Goal: Task Accomplishment & Management: Use online tool/utility

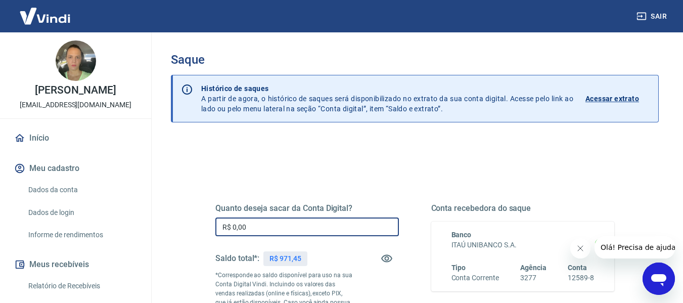
click at [363, 230] on input "R$ 0,00" at bounding box center [307, 226] width 184 height 19
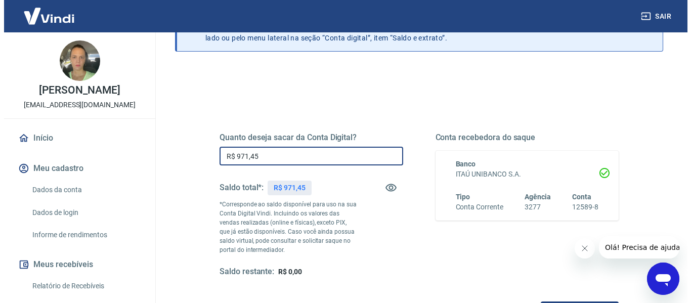
scroll to position [152, 0]
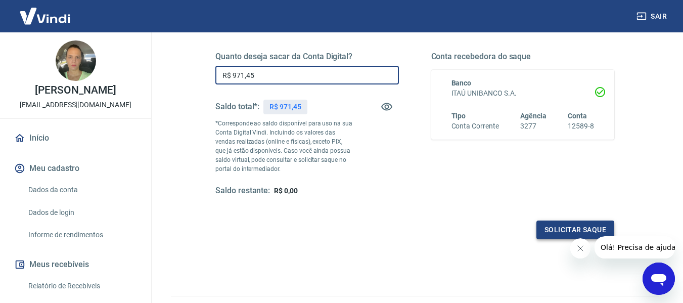
type input "R$ 971,45"
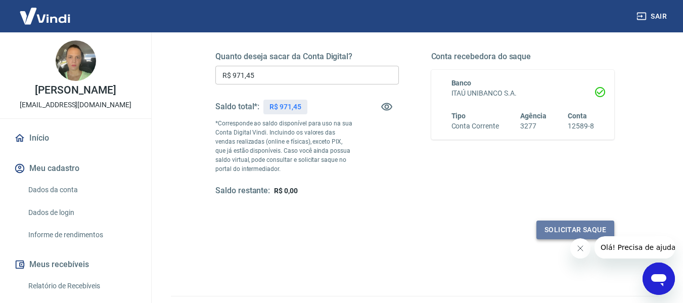
click at [547, 232] on button "Solicitar saque" at bounding box center [575, 229] width 78 height 19
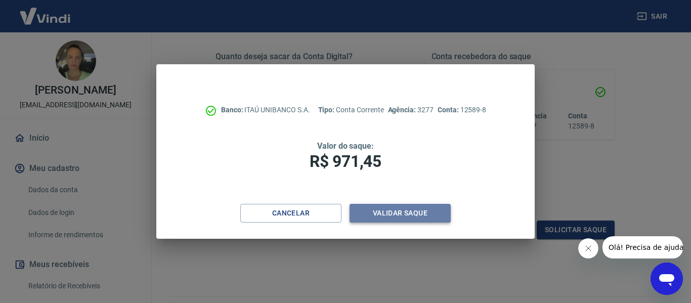
click at [428, 219] on button "Validar saque" at bounding box center [399, 213] width 101 height 19
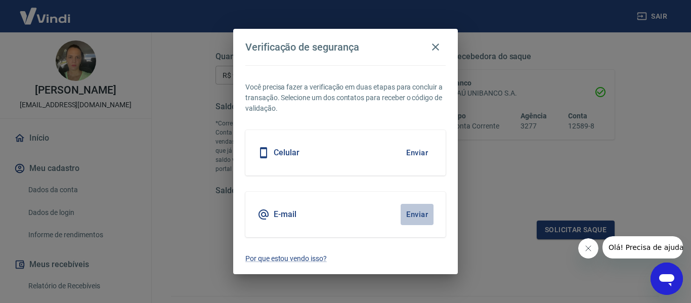
click at [418, 218] on button "Enviar" at bounding box center [416, 214] width 33 height 21
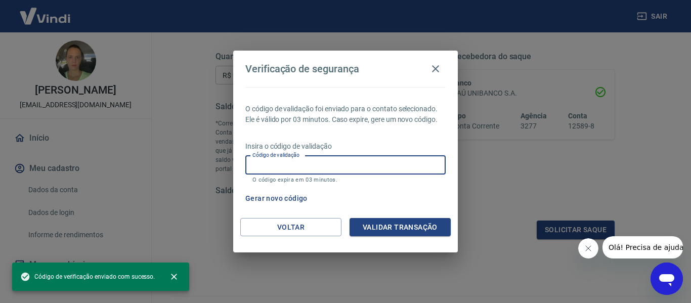
click at [314, 164] on input "Código de validação" at bounding box center [345, 165] width 200 height 19
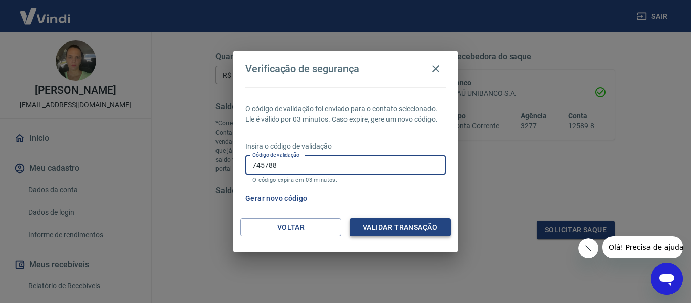
type input "745788"
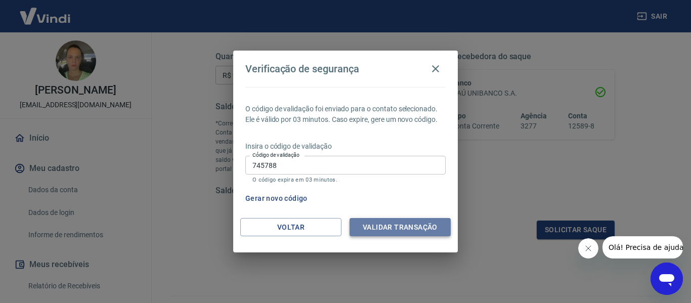
click at [389, 225] on button "Validar transação" at bounding box center [399, 227] width 101 height 19
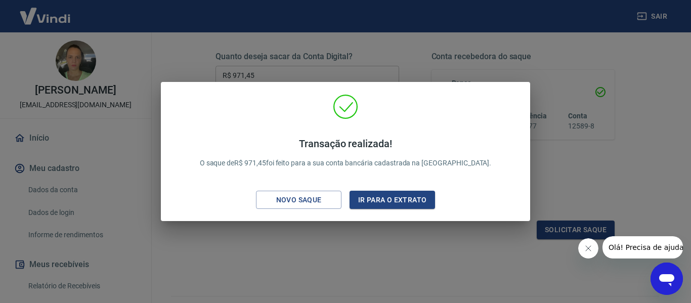
click at [547, 192] on div "Transação realizada! O saque de R$ 971,45 foi feito para a sua conta bancária c…" at bounding box center [345, 151] width 691 height 303
